Goal: Task Accomplishment & Management: Use online tool/utility

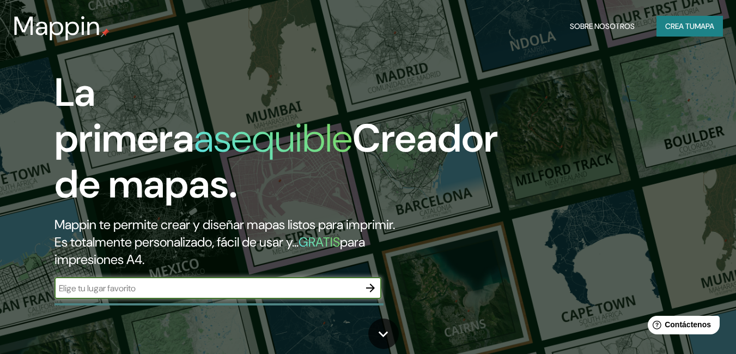
click at [234, 282] on input "text" at bounding box center [206, 288] width 305 height 13
type input "[GEOGRAPHIC_DATA]"
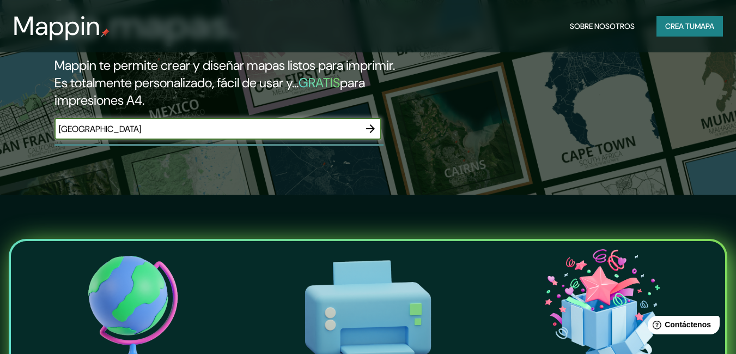
scroll to position [163, 0]
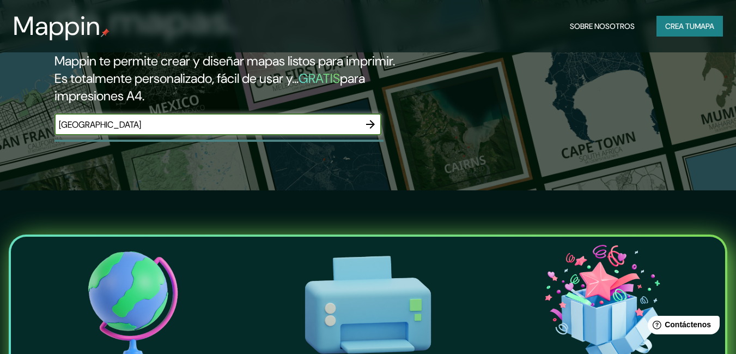
click at [371, 124] on icon "button" at bounding box center [370, 124] width 13 height 13
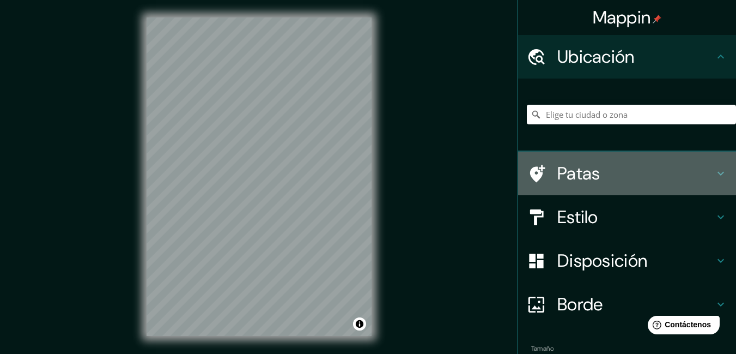
click at [531, 167] on icon at bounding box center [537, 173] width 15 height 17
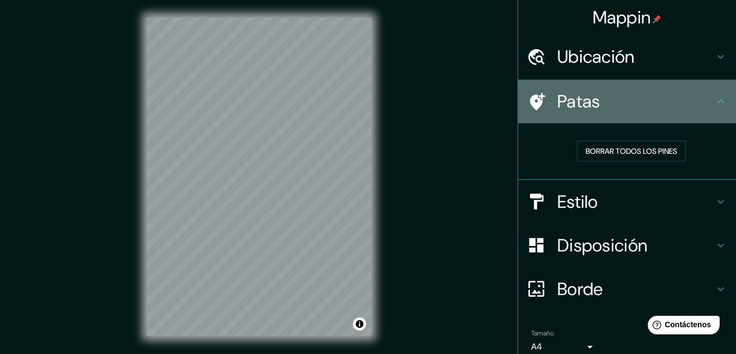
click at [587, 109] on font "Patas" at bounding box center [578, 101] width 43 height 23
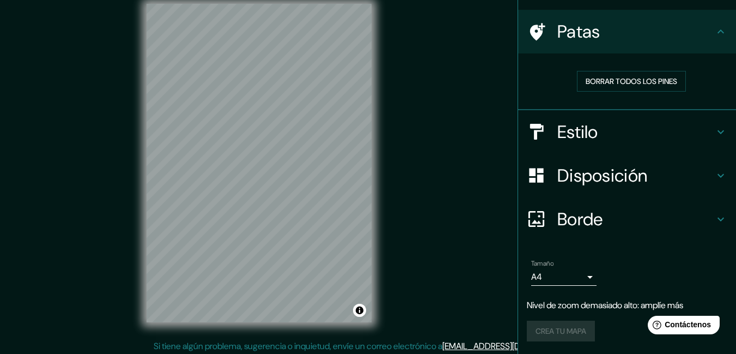
scroll to position [17, 0]
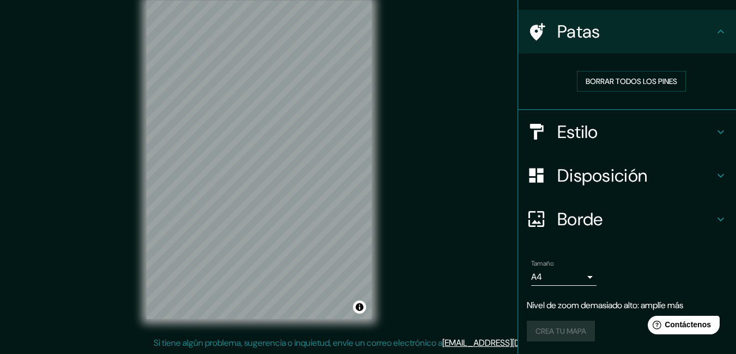
click at [580, 276] on body "Mappin Ubicación Patas Borrar todos los pines Estilo Disposición Borde Elige un…" at bounding box center [368, 160] width 736 height 354
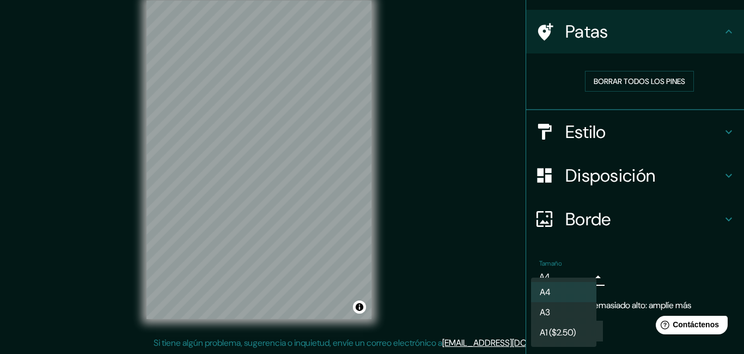
click at [591, 270] on div at bounding box center [372, 177] width 744 height 354
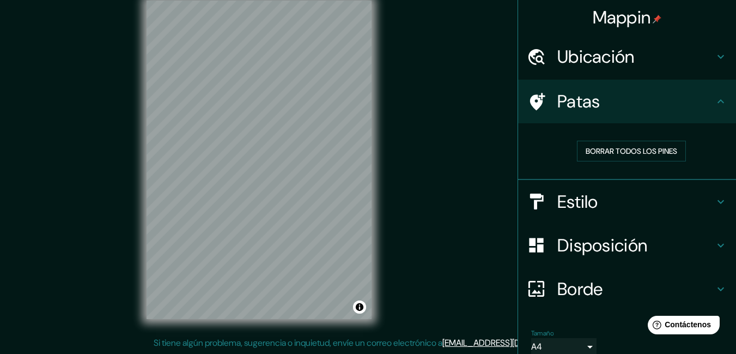
scroll to position [0, 0]
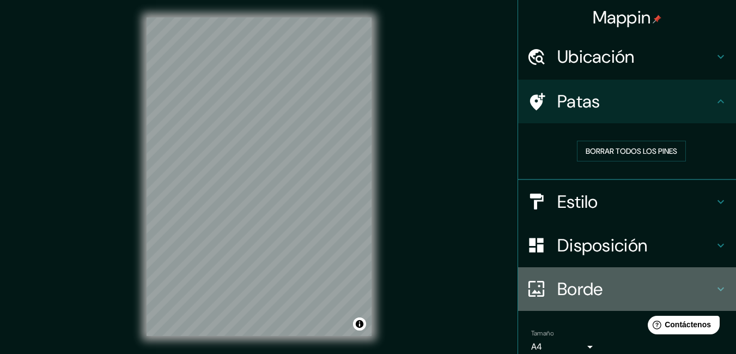
click at [719, 286] on div "Borde" at bounding box center [627, 289] width 218 height 44
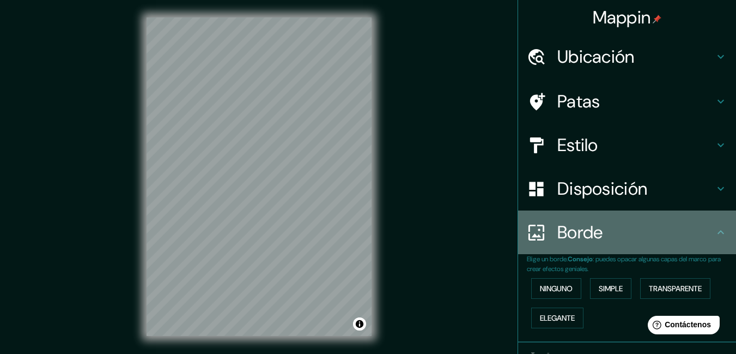
click at [706, 223] on div "Borde" at bounding box center [627, 232] width 218 height 44
click at [714, 228] on icon at bounding box center [720, 232] width 13 height 13
click at [714, 230] on icon at bounding box center [720, 232] width 13 height 13
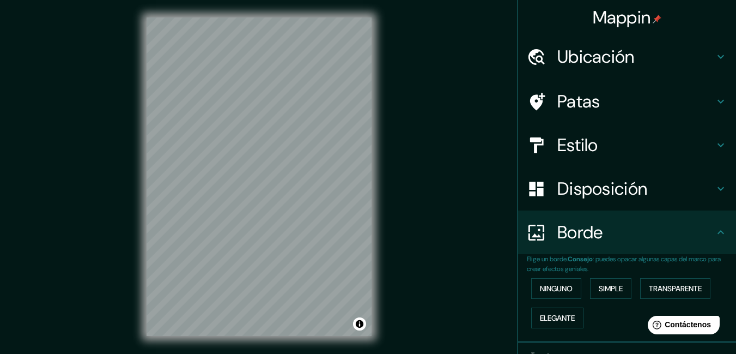
click at [642, 17] on font "Mappin" at bounding box center [622, 17] width 58 height 23
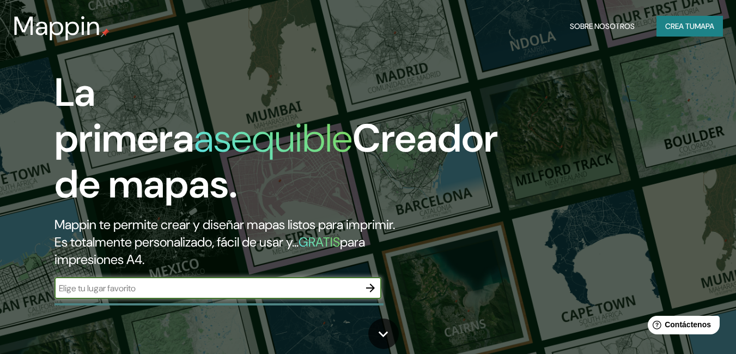
scroll to position [272, 0]
